Goal: Transaction & Acquisition: Purchase product/service

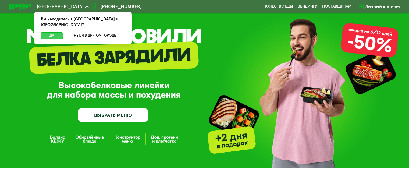
click at [47, 32] on button "Да" at bounding box center [52, 35] width 22 height 7
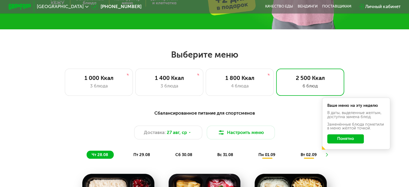
scroll to position [161, 0]
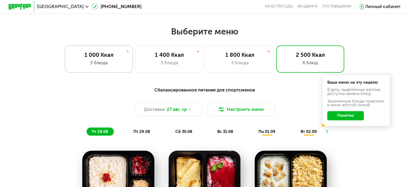
click at [117, 65] on div "3 блюда" at bounding box center [99, 62] width 56 height 7
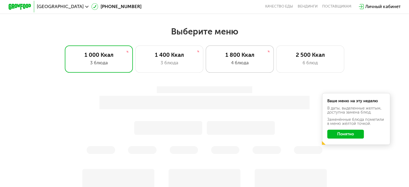
click at [276, 61] on div "1 800 Ккал 4 блюда" at bounding box center [310, 58] width 68 height 27
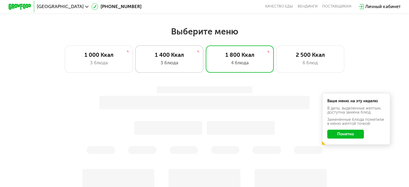
click at [179, 62] on div "3 блюда" at bounding box center [169, 62] width 56 height 7
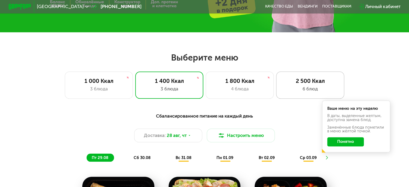
scroll to position [135, 0]
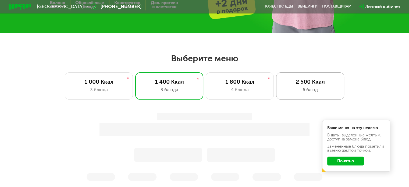
click at [317, 80] on div "2 500 Ккал 6 блюд" at bounding box center [310, 85] width 68 height 27
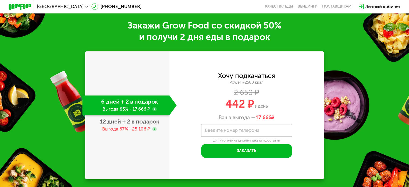
scroll to position [619, 0]
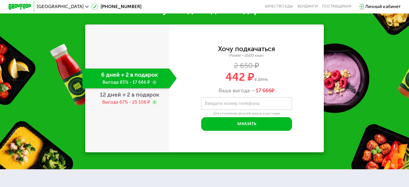
drag, startPoint x: 226, startPoint y: 85, endPoint x: 270, endPoint y: 82, distance: 44.8
click at [270, 82] on div "442 ₽ в день" at bounding box center [247, 77] width 155 height 11
click at [242, 82] on span "442 ₽" at bounding box center [240, 77] width 29 height 13
drag, startPoint x: 226, startPoint y: 84, endPoint x: 255, endPoint y: 85, distance: 29.4
click at [255, 82] on div "442 ₽ в день" at bounding box center [247, 77] width 155 height 11
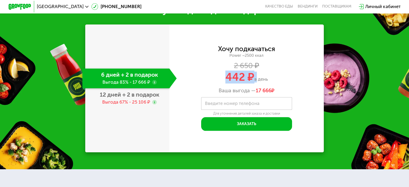
click at [244, 83] on span "442 ₽" at bounding box center [240, 77] width 29 height 13
click at [118, 98] on span "12 дней + 2 в подарок" at bounding box center [130, 94] width 60 height 7
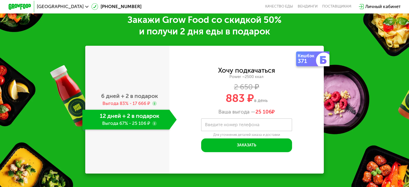
scroll to position [641, 0]
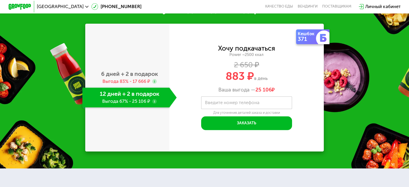
drag, startPoint x: 226, startPoint y: 83, endPoint x: 269, endPoint y: 82, distance: 43.3
click at [269, 82] on div "883 ₽ в день" at bounding box center [247, 76] width 155 height 11
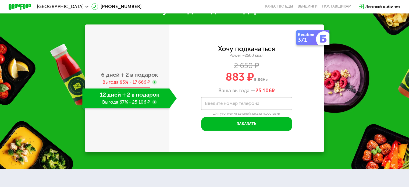
click at [135, 78] on span "6 дней + 2 в подарок" at bounding box center [129, 74] width 57 height 7
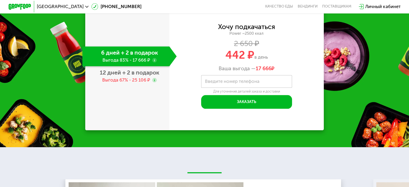
scroll to position [619, 0]
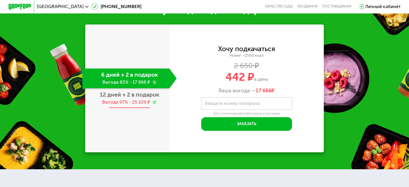
click at [131, 98] on span "12 дней + 2 в подарок" at bounding box center [130, 94] width 60 height 7
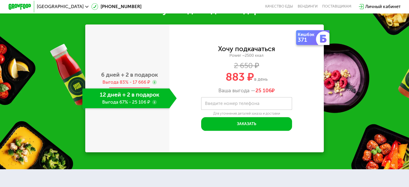
click at [144, 78] on span "6 дней + 2 в подарок" at bounding box center [129, 74] width 57 height 7
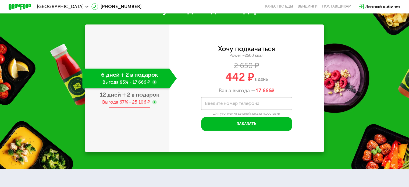
click at [132, 105] on div "Выгода 67% - 25 106 ₽" at bounding box center [126, 102] width 48 height 6
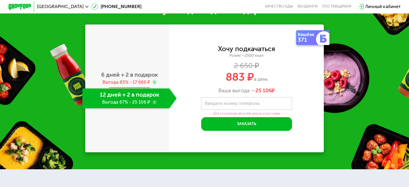
click at [130, 78] on span "6 дней + 2 в подарок" at bounding box center [129, 74] width 57 height 7
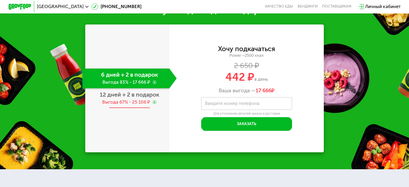
click at [143, 98] on span "12 дней + 2 в подарок" at bounding box center [130, 94] width 60 height 7
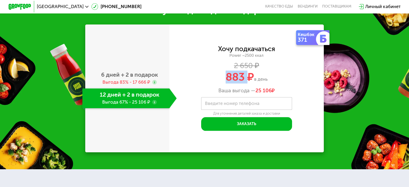
drag, startPoint x: 227, startPoint y: 85, endPoint x: 248, endPoint y: 84, distance: 20.5
click at [248, 83] on span "883 ₽" at bounding box center [240, 77] width 29 height 13
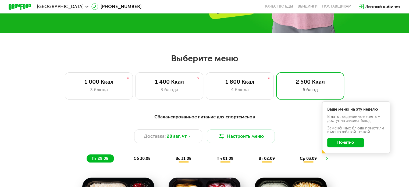
scroll to position [161, 0]
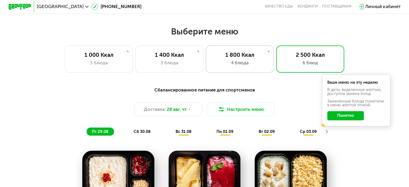
click at [238, 56] on div "1 800 Ккал" at bounding box center [240, 54] width 56 height 7
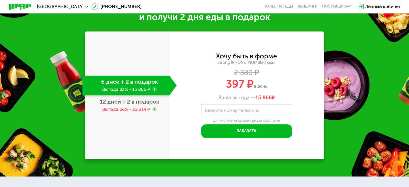
scroll to position [511, 0]
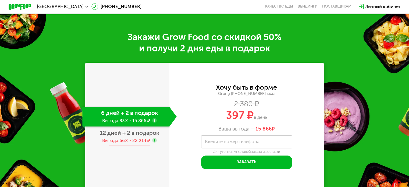
click at [132, 144] on div "Выгода 66% - 22 214 ₽" at bounding box center [126, 141] width 48 height 6
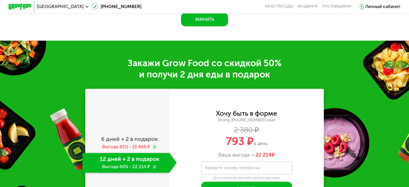
scroll to position [538, 0]
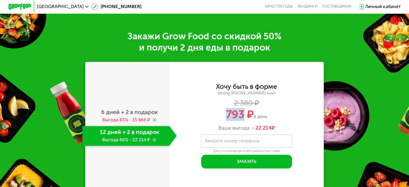
drag, startPoint x: 227, startPoint y: 118, endPoint x: 245, endPoint y: 117, distance: 18.3
click at [245, 117] on span "793 ₽" at bounding box center [240, 114] width 28 height 13
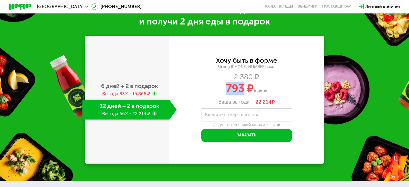
scroll to position [511, 0]
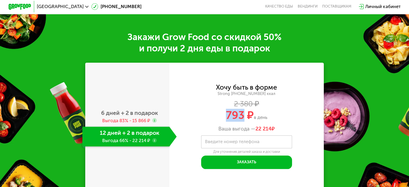
click at [227, 120] on span "793 ₽" at bounding box center [240, 115] width 28 height 13
drag, startPoint x: 227, startPoint y: 120, endPoint x: 248, endPoint y: 120, distance: 21.5
click at [248, 120] on span "793 ₽" at bounding box center [240, 115] width 28 height 13
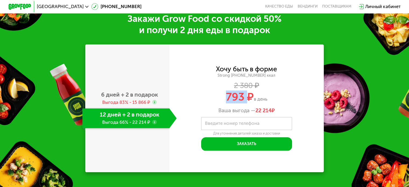
scroll to position [498, 0]
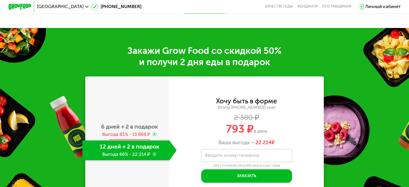
click at [144, 130] on span "6 дней + 2 в подарок" at bounding box center [129, 126] width 57 height 7
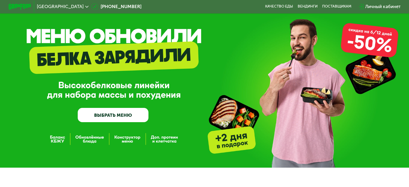
scroll to position [135, 0]
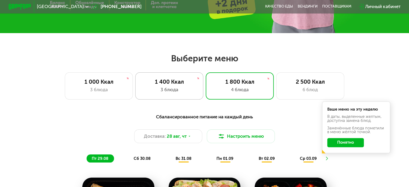
click at [174, 84] on div "1 400 Ккал" at bounding box center [169, 81] width 56 height 7
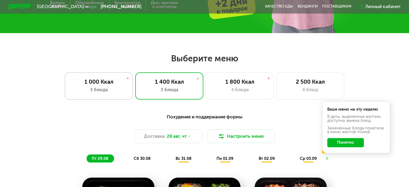
click at [102, 85] on div "1 000 Ккал" at bounding box center [99, 81] width 56 height 7
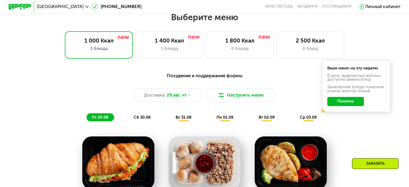
scroll to position [242, 0]
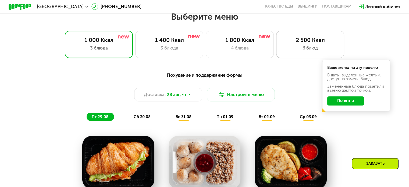
click at [324, 40] on div "2 500 Ккал" at bounding box center [310, 40] width 56 height 7
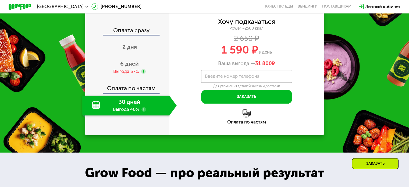
scroll to position [673, 0]
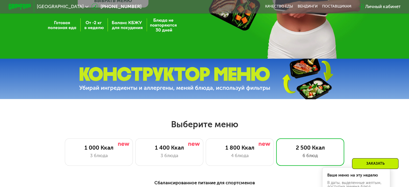
scroll to position [269, 0]
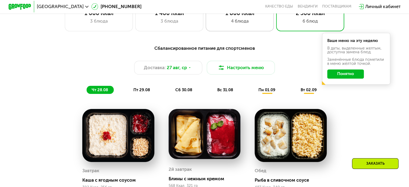
click at [255, 16] on div "1 800 Ккал" at bounding box center [240, 13] width 56 height 7
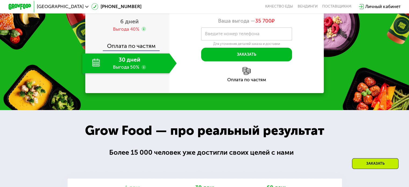
scroll to position [592, 0]
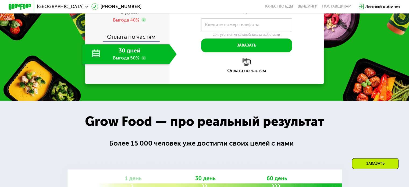
drag, startPoint x: 222, startPoint y: 82, endPoint x: 247, endPoint y: 81, distance: 24.8
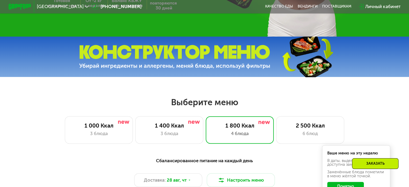
scroll to position [188, 0]
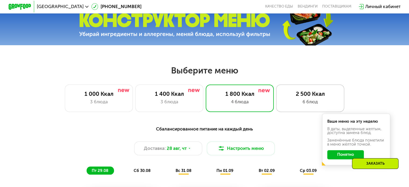
click at [297, 104] on div "6 блюд" at bounding box center [310, 102] width 56 height 7
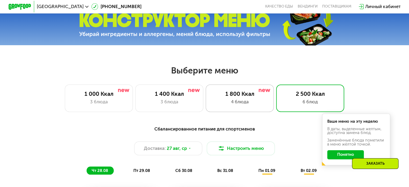
click at [246, 103] on div "4 блюда" at bounding box center [240, 102] width 56 height 7
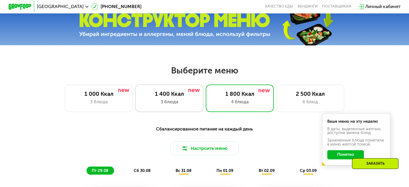
click at [175, 101] on div "3 блюда" at bounding box center [169, 102] width 56 height 7
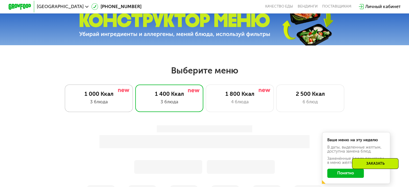
click at [135, 100] on div "1 000 Ккал 3 блюда" at bounding box center [169, 98] width 68 height 27
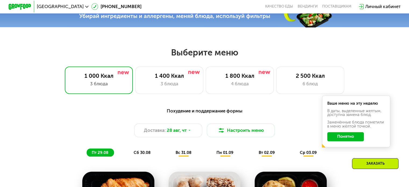
scroll to position [242, 0]
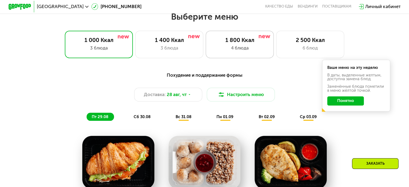
click at [247, 50] on div "4 блюда" at bounding box center [240, 48] width 56 height 7
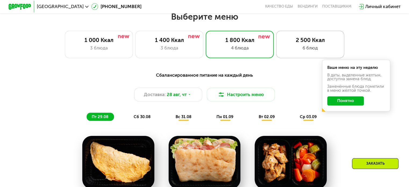
click at [290, 46] on div "2 500 Ккал 6 блюд" at bounding box center [310, 44] width 68 height 27
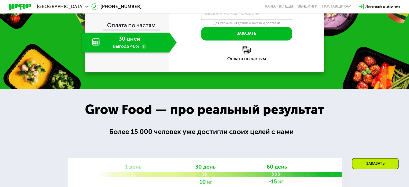
scroll to position [700, 0]
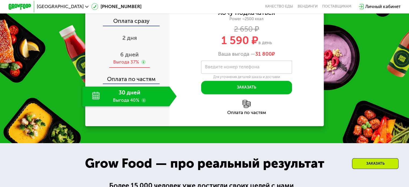
click at [132, 65] on div "Выгода 37%" at bounding box center [126, 62] width 26 height 6
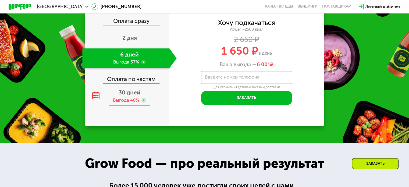
click at [134, 103] on div "Выгода 40%" at bounding box center [126, 100] width 26 height 6
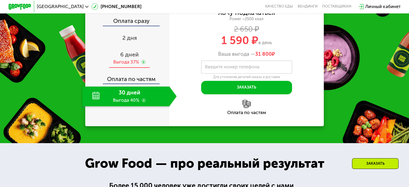
click at [133, 65] on div "Выгода 37%" at bounding box center [126, 62] width 26 height 6
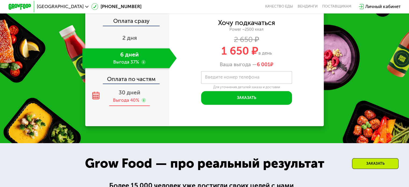
click at [132, 103] on div "Выгода 40%" at bounding box center [126, 100] width 26 height 6
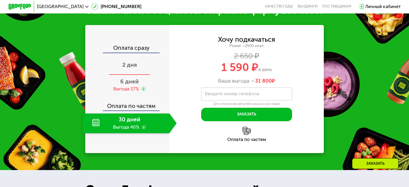
click at [130, 68] on span "2 дня" at bounding box center [129, 64] width 15 height 7
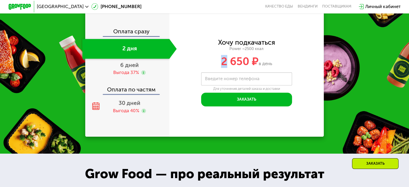
scroll to position [667, 0]
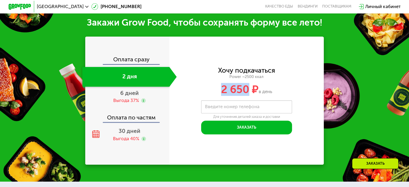
drag, startPoint x: 222, startPoint y: 82, endPoint x: 248, endPoint y: 82, distance: 25.6
click at [248, 83] on span "2 650 ₽" at bounding box center [240, 89] width 38 height 13
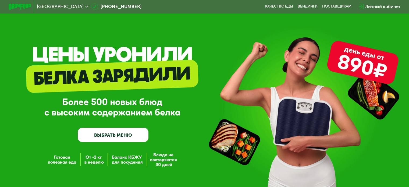
scroll to position [0, 0]
